Goal: Navigation & Orientation: Find specific page/section

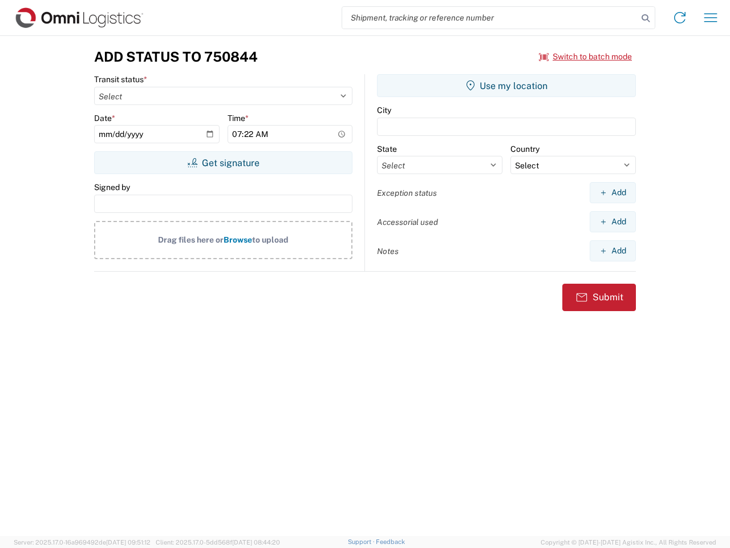
click at [490, 18] on input "search" at bounding box center [490, 18] width 296 height 22
click at [646, 18] on icon at bounding box center [646, 18] width 16 height 16
click at [680, 18] on icon at bounding box center [680, 18] width 18 height 18
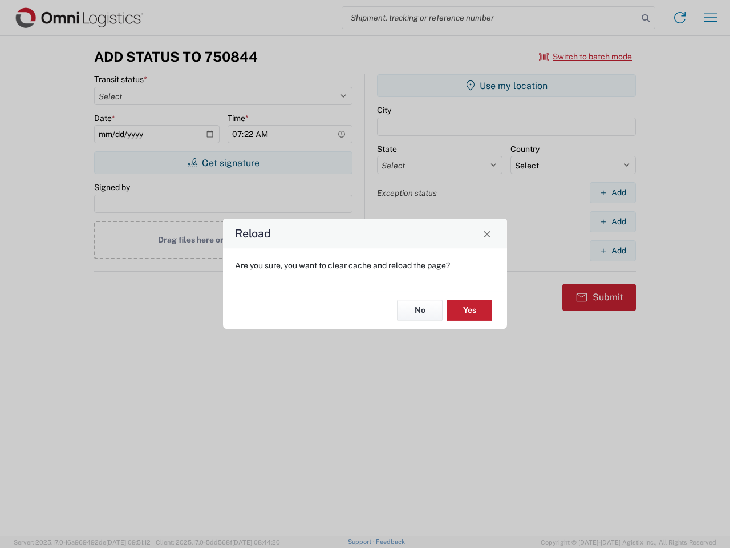
click at [711, 18] on div "Reload Are you sure, you want to clear cache and reload the page? No Yes" at bounding box center [365, 274] width 730 height 548
click at [586, 56] on div "Reload Are you sure, you want to clear cache and reload the page? No Yes" at bounding box center [365, 274] width 730 height 548
click at [223, 163] on div "Reload Are you sure, you want to clear cache and reload the page? No Yes" at bounding box center [365, 274] width 730 height 548
click at [507, 86] on div "Reload Are you sure, you want to clear cache and reload the page? No Yes" at bounding box center [365, 274] width 730 height 548
click at [613, 192] on div "Reload Are you sure, you want to clear cache and reload the page? No Yes" at bounding box center [365, 274] width 730 height 548
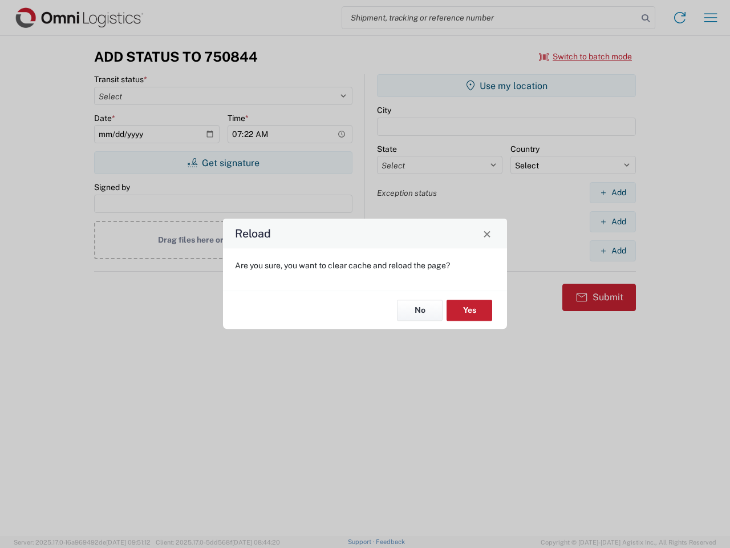
click at [613, 221] on div "Reload Are you sure, you want to clear cache and reload the page? No Yes" at bounding box center [365, 274] width 730 height 548
click at [613, 250] on div "Reload Are you sure, you want to clear cache and reload the page? No Yes" at bounding box center [365, 274] width 730 height 548
